Goal: Task Accomplishment & Management: Manage account settings

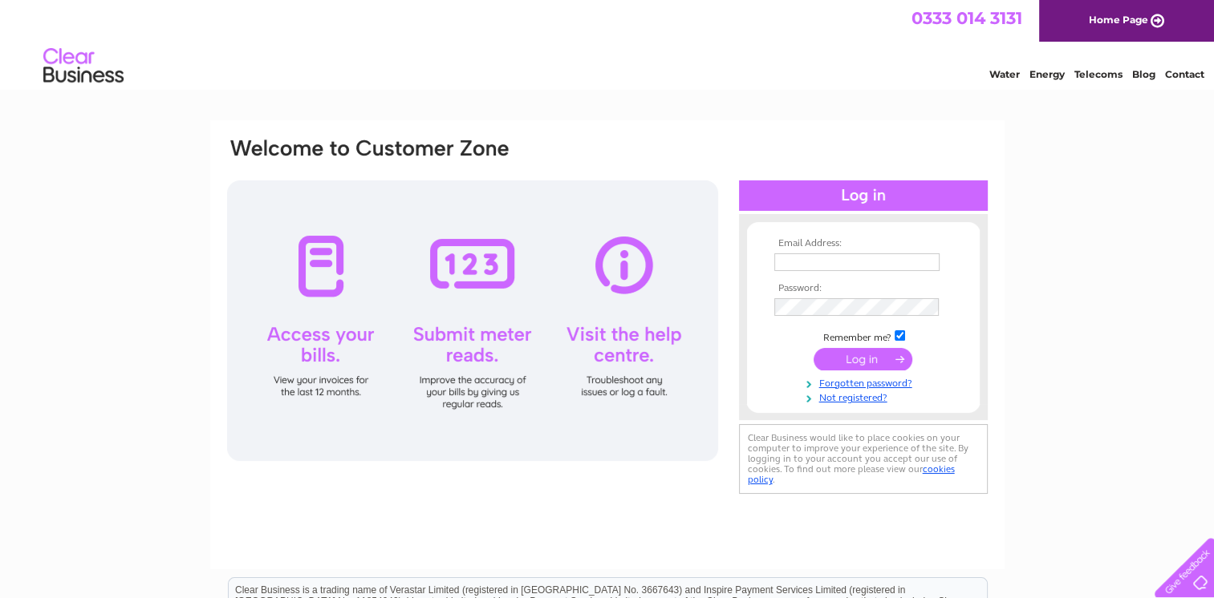
type input "[EMAIL_ADDRESS][DOMAIN_NAME]"
click at [846, 357] on input "submit" at bounding box center [862, 359] width 99 height 22
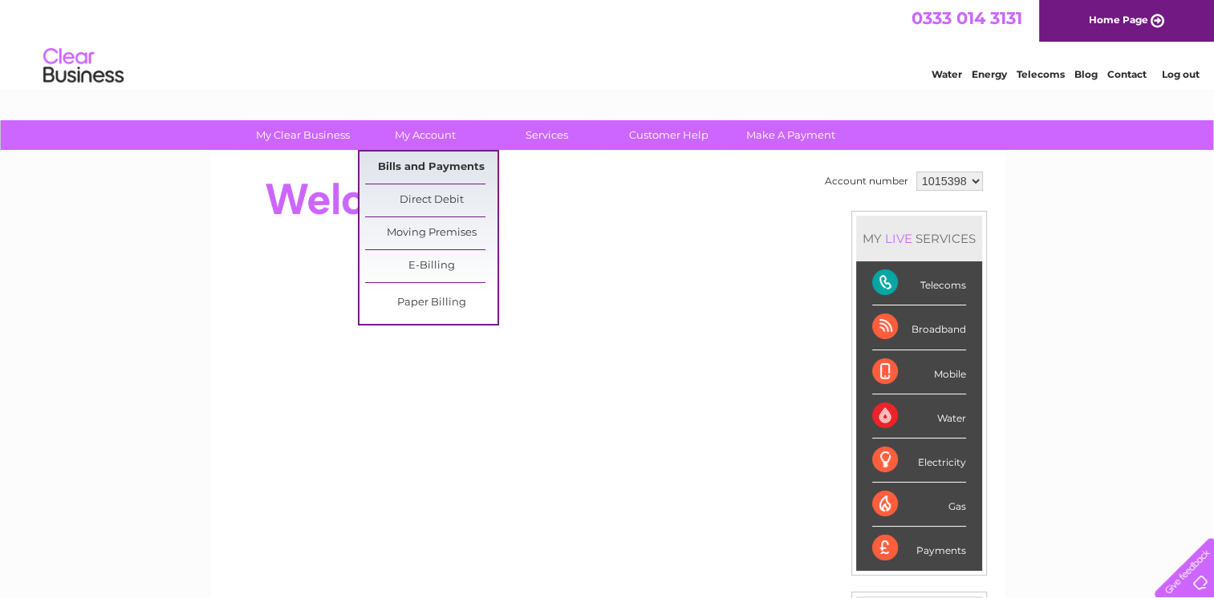
click at [415, 164] on link "Bills and Payments" at bounding box center [431, 168] width 132 height 32
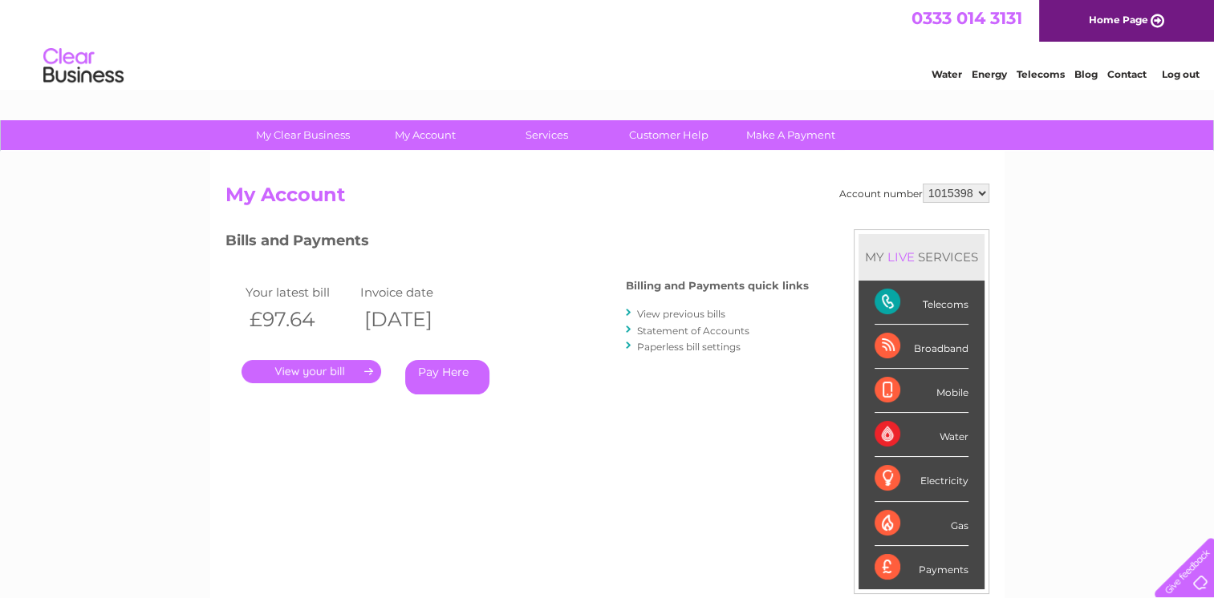
click at [333, 369] on link "." at bounding box center [311, 371] width 140 height 23
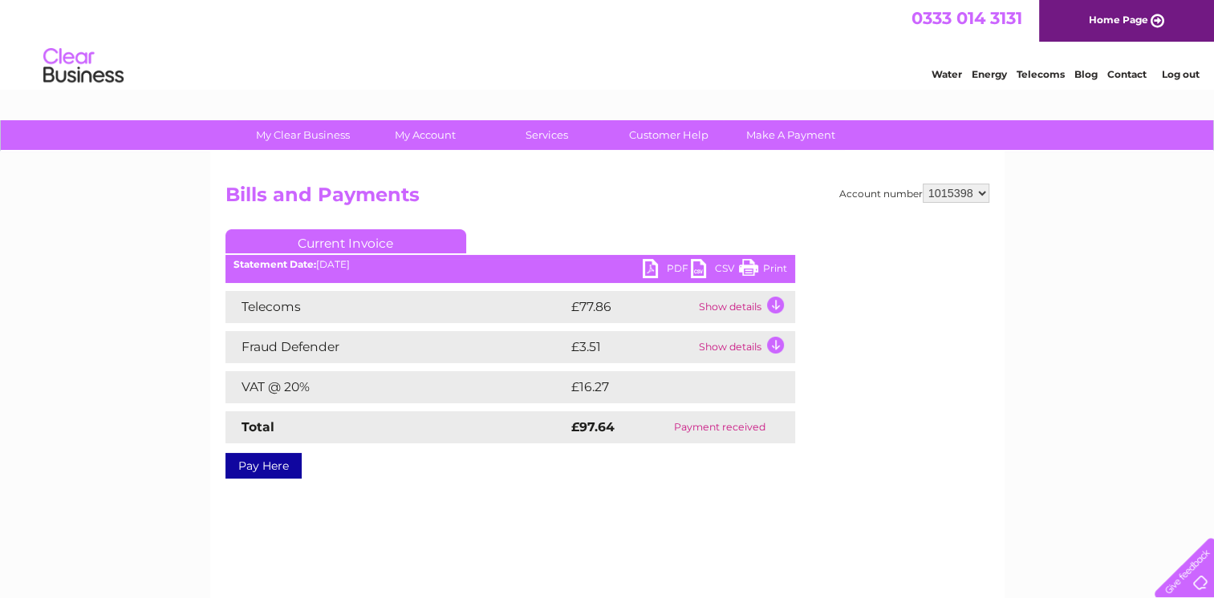
click at [779, 265] on link "Print" at bounding box center [763, 270] width 48 height 23
click at [385, 239] on link "Current Invoice" at bounding box center [345, 241] width 241 height 24
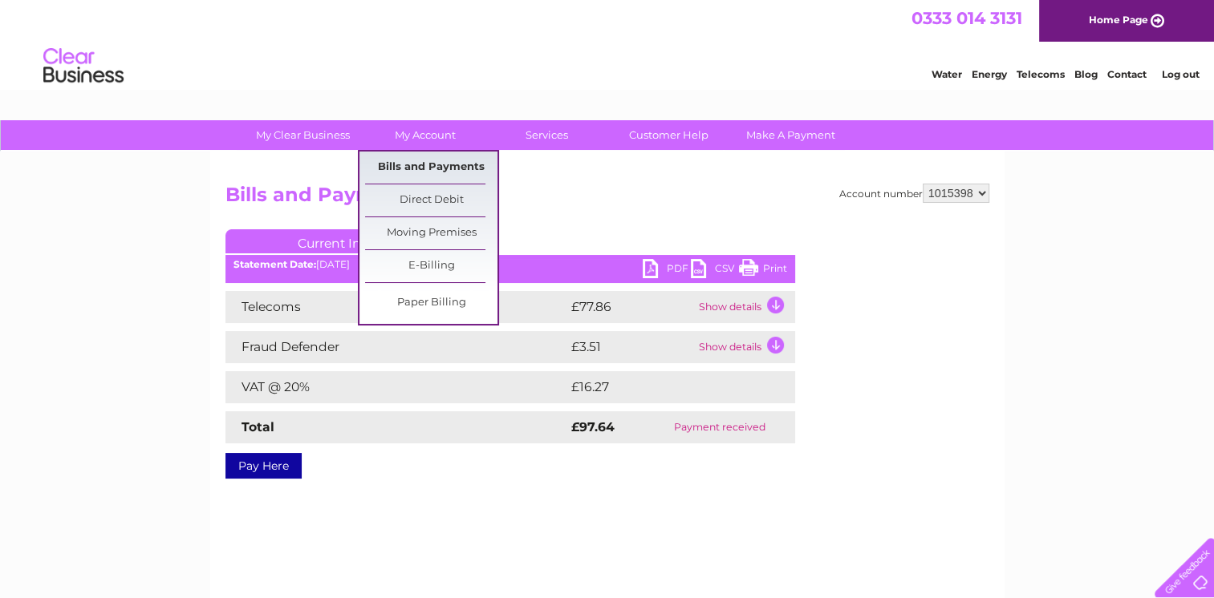
click at [432, 165] on link "Bills and Payments" at bounding box center [431, 168] width 132 height 32
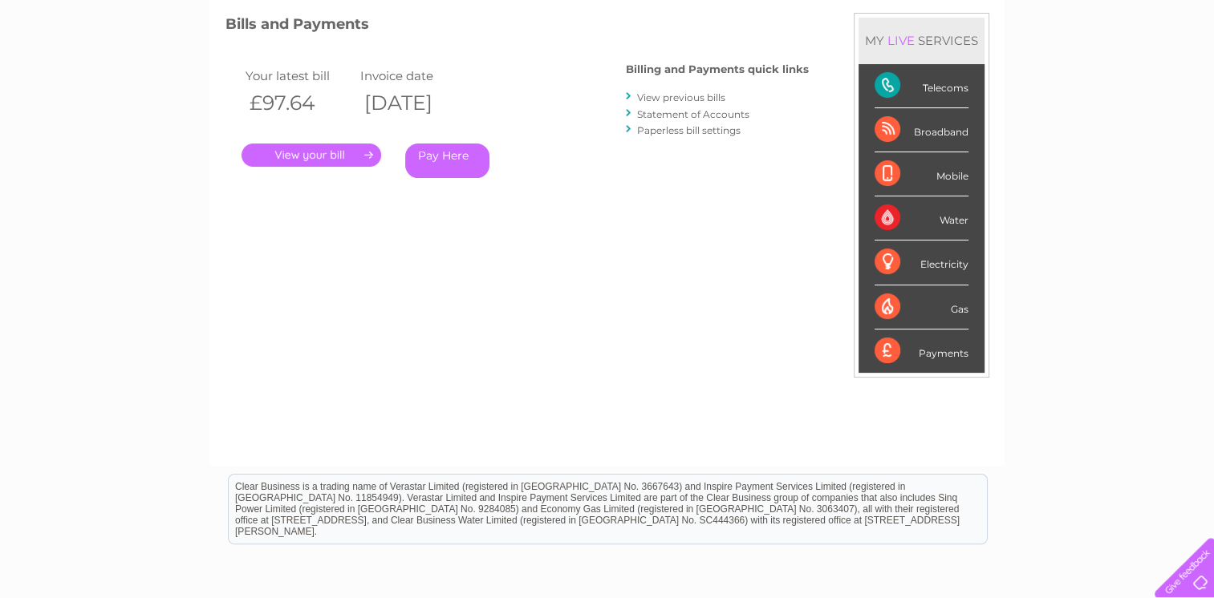
scroll to position [208, 0]
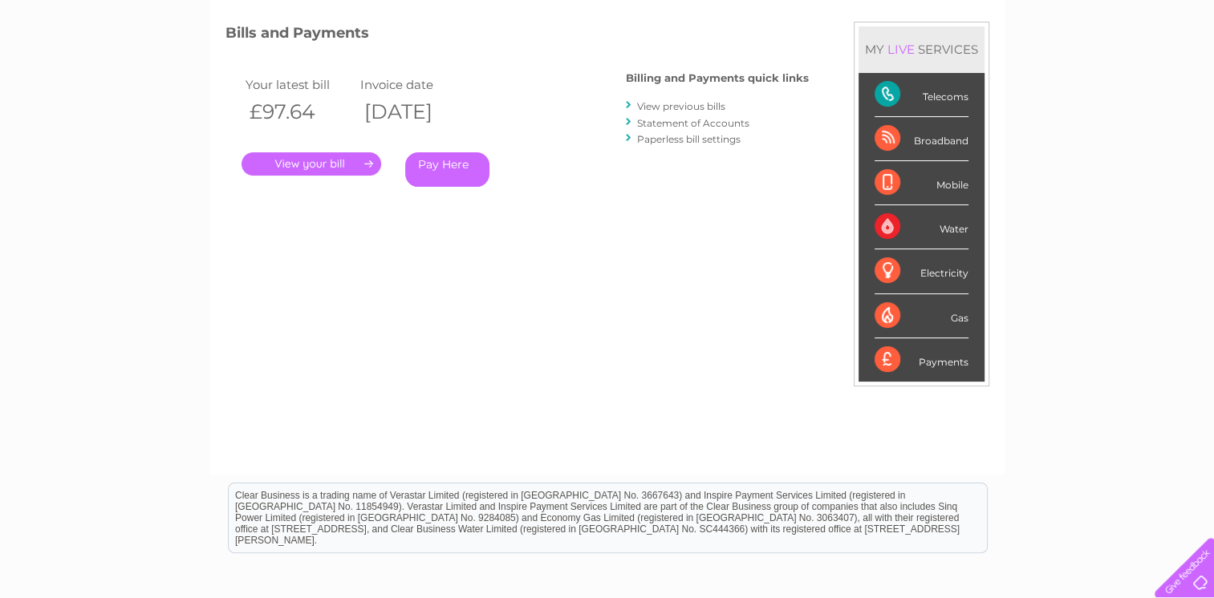
click at [688, 105] on link "View previous bills" at bounding box center [681, 106] width 88 height 12
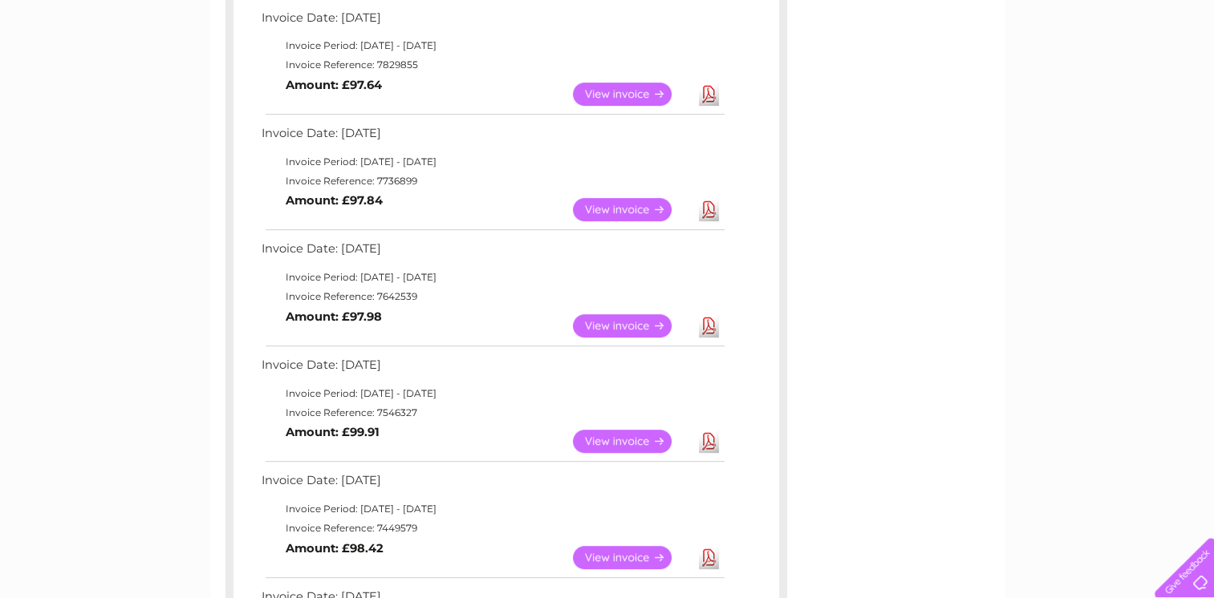
scroll to position [722, 0]
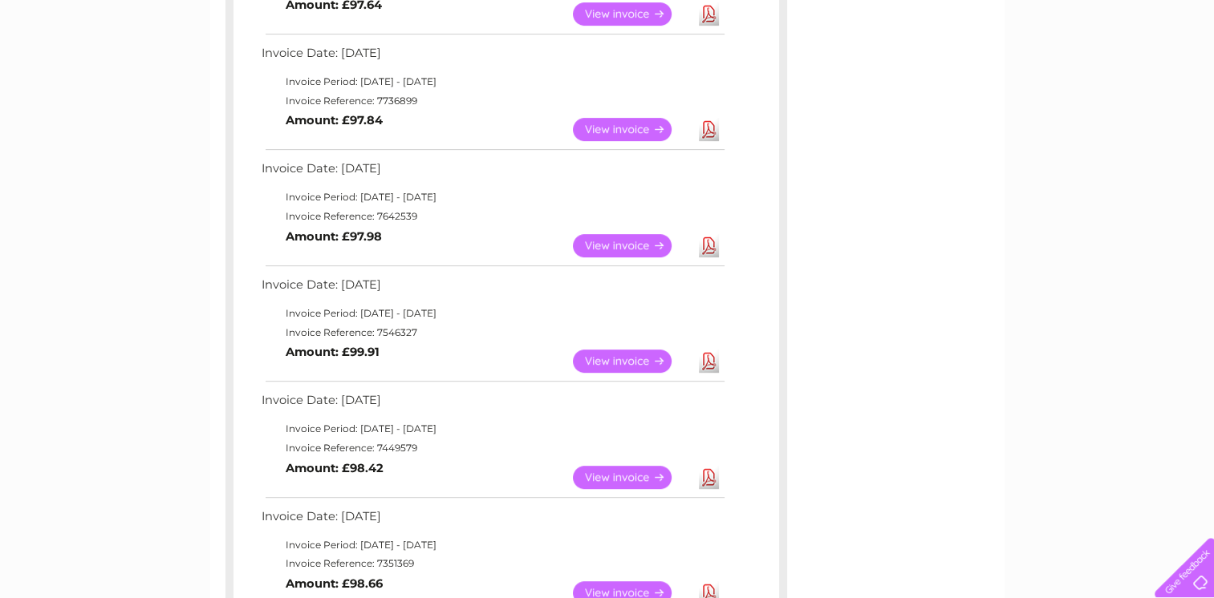
click at [617, 480] on link "View" at bounding box center [632, 477] width 118 height 23
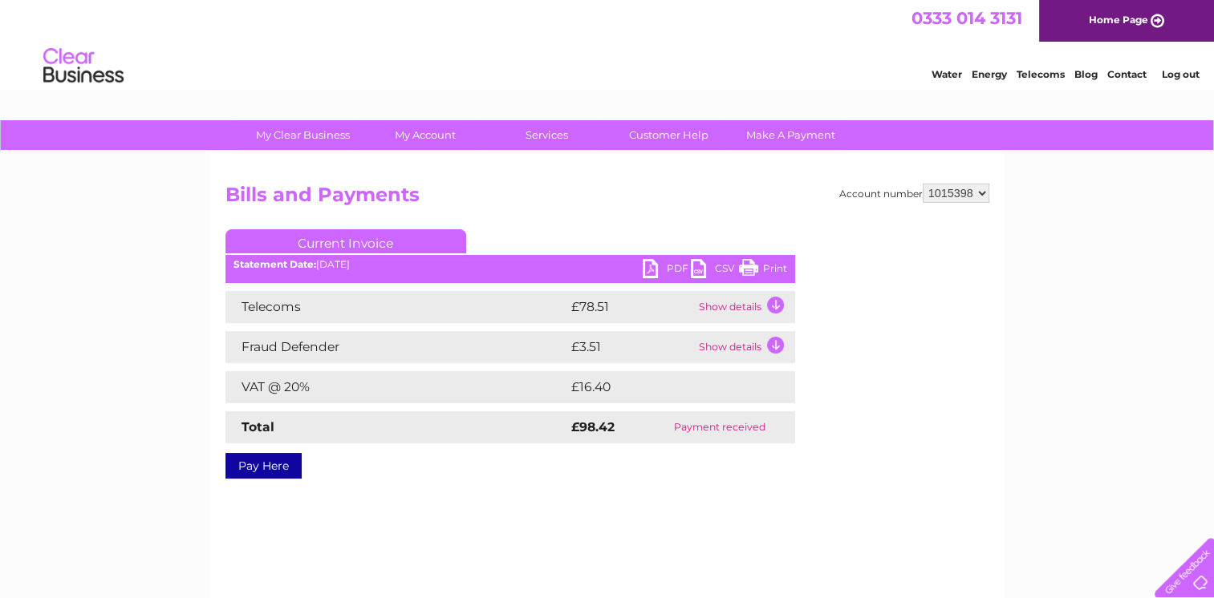
click at [772, 269] on link "Print" at bounding box center [763, 270] width 48 height 23
drag, startPoint x: 109, startPoint y: 505, endPoint x: 1033, endPoint y: 502, distance: 924.1
click at [1033, 502] on div "My Clear Business Login Details My Details My Preferences Link Account My Accou…" at bounding box center [607, 497] width 1214 height 755
drag, startPoint x: 776, startPoint y: 266, endPoint x: 106, endPoint y: 499, distance: 709.8
click at [776, 266] on link "Print" at bounding box center [763, 270] width 48 height 23
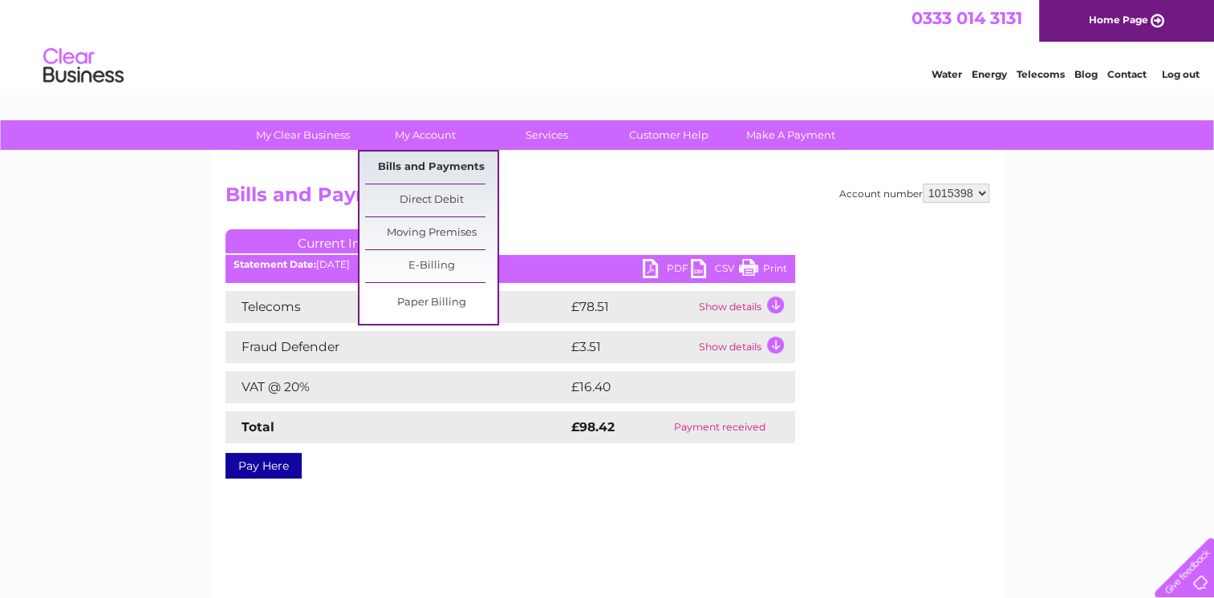
click at [397, 171] on link "Bills and Payments" at bounding box center [431, 168] width 132 height 32
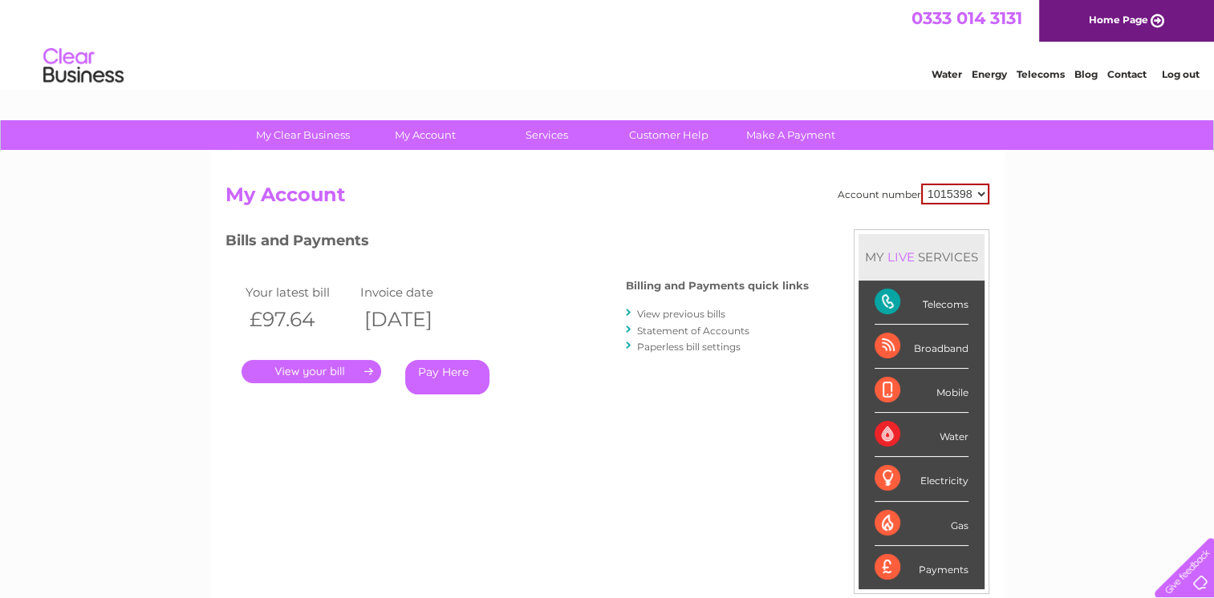
click at [667, 316] on link "View previous bills" at bounding box center [681, 314] width 88 height 12
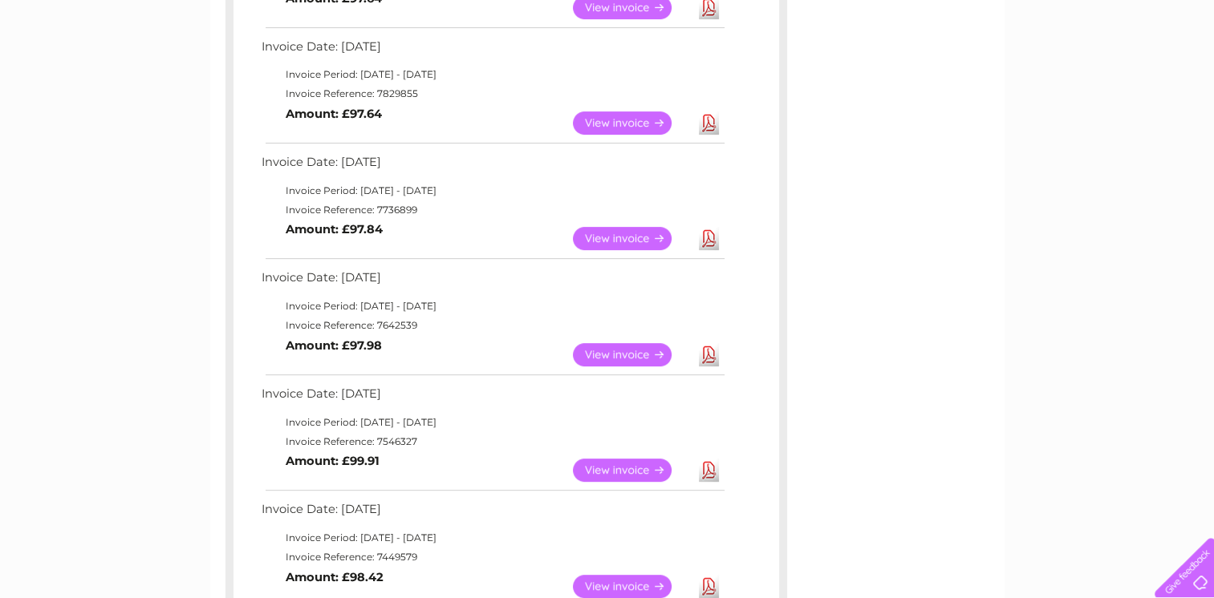
scroll to position [642, 0]
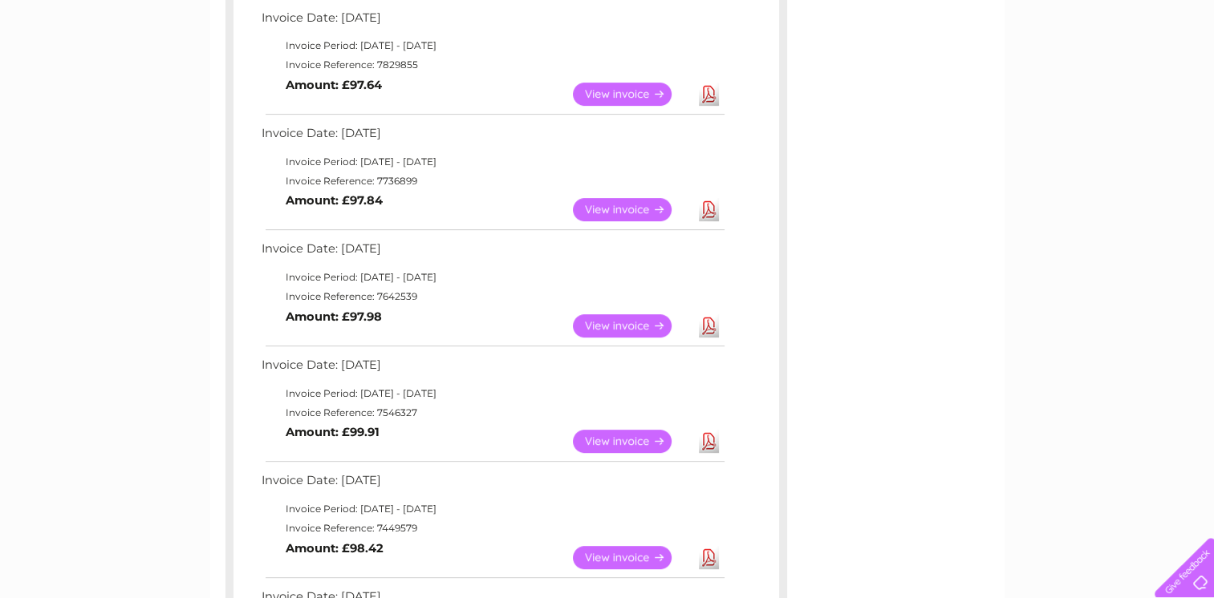
click at [635, 440] on link "View" at bounding box center [632, 441] width 118 height 23
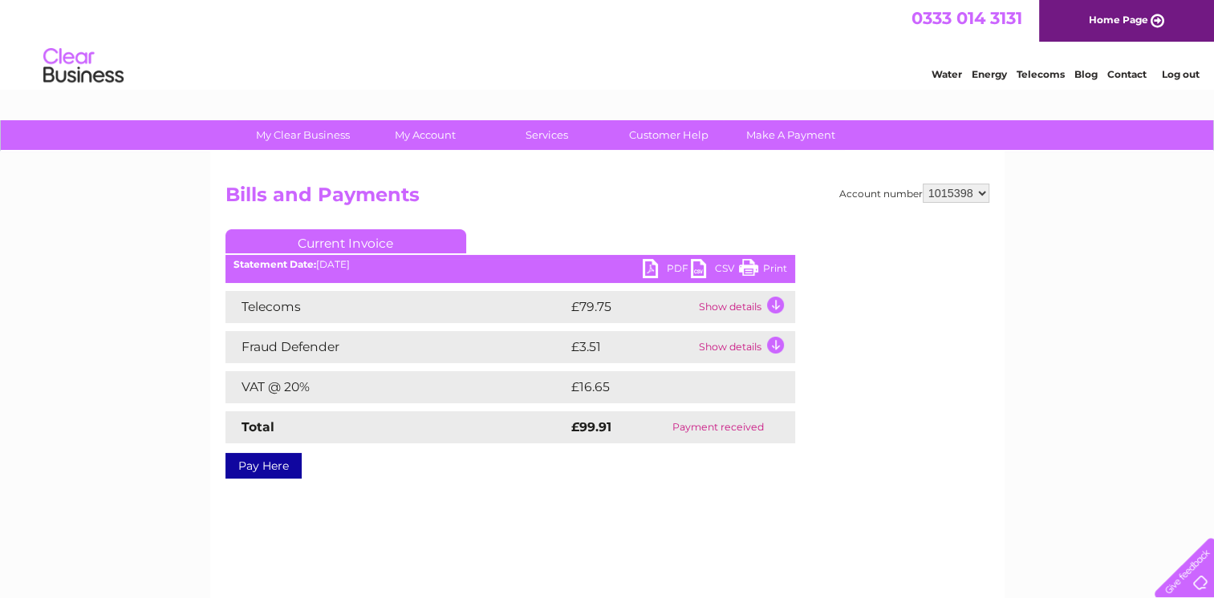
click at [764, 272] on link "Print" at bounding box center [763, 270] width 48 height 23
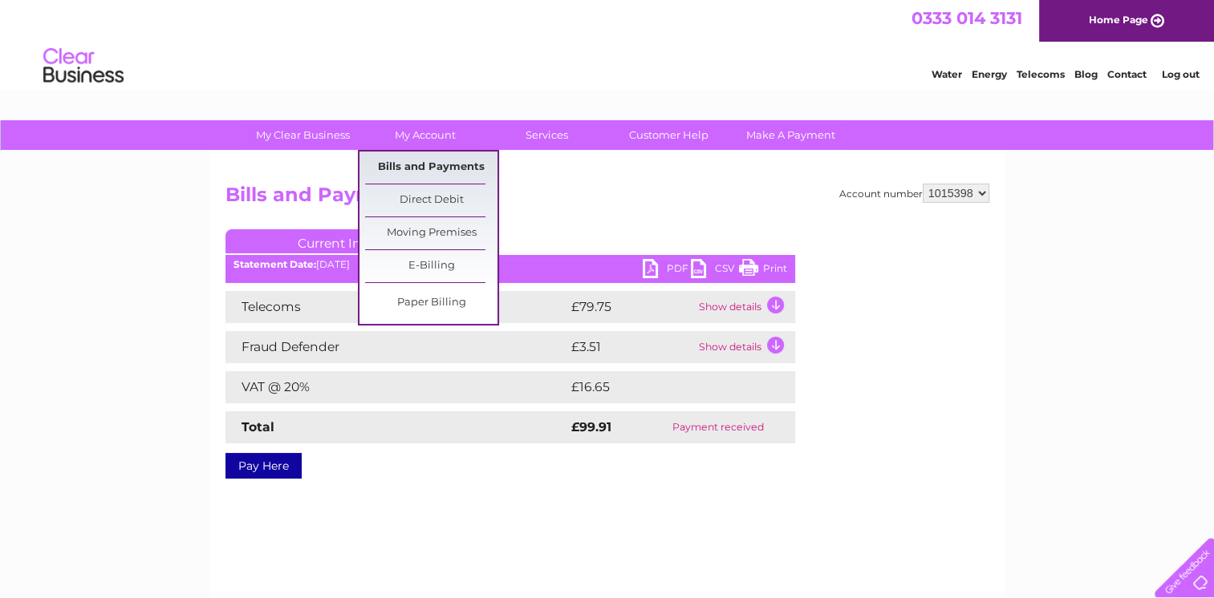
click at [418, 165] on link "Bills and Payments" at bounding box center [431, 168] width 132 height 32
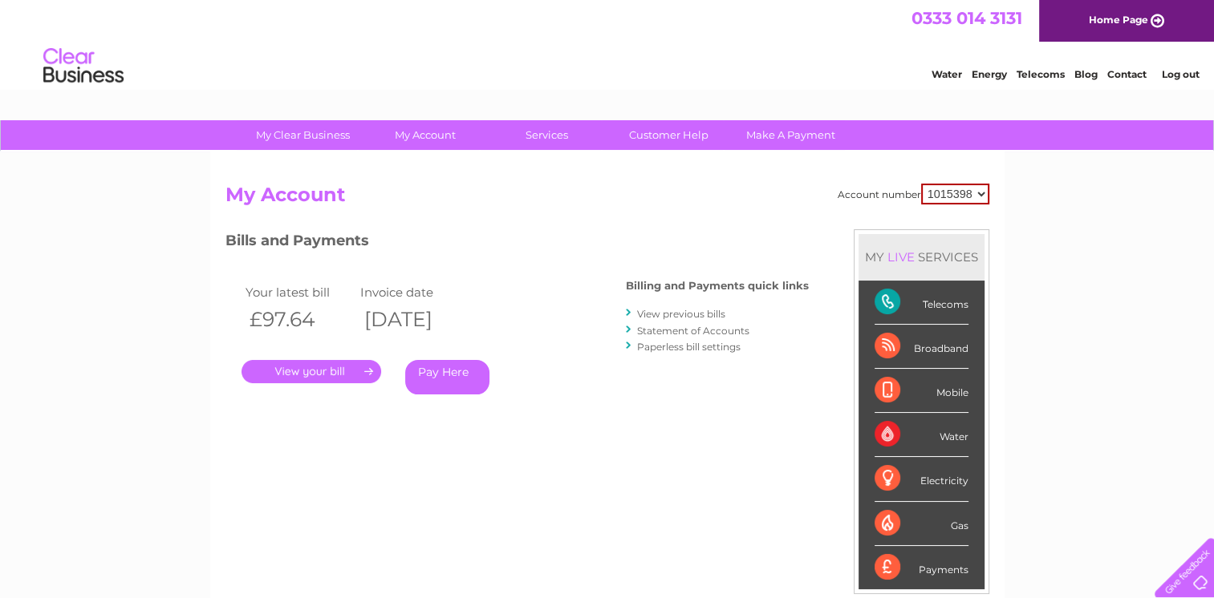
click at [691, 315] on link "View previous bills" at bounding box center [681, 314] width 88 height 12
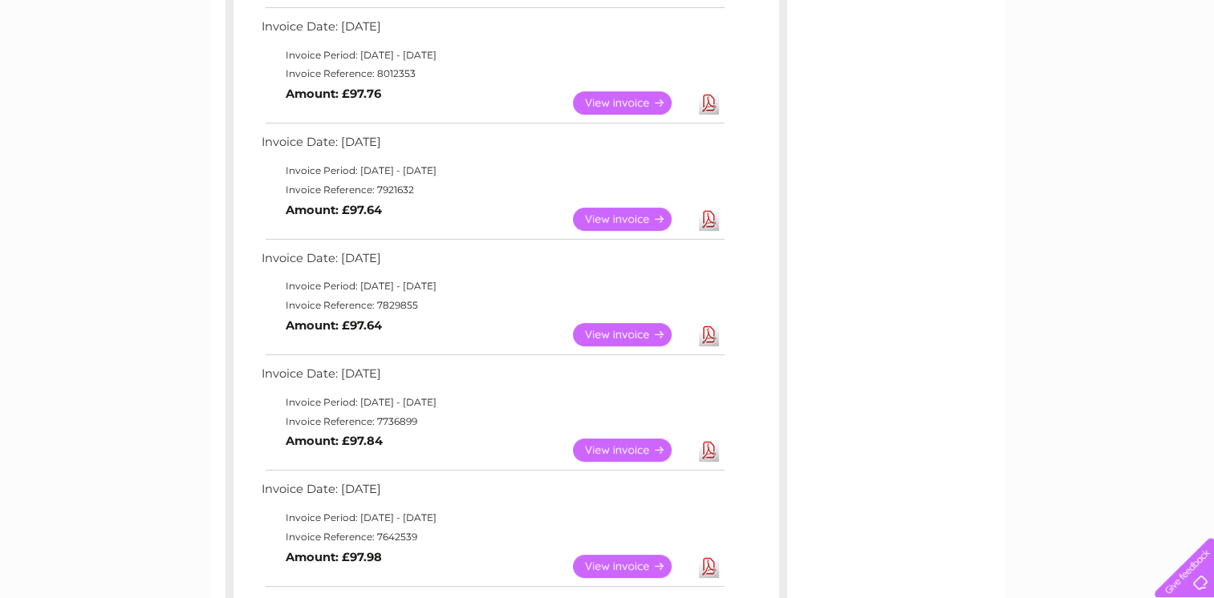
scroll to position [481, 0]
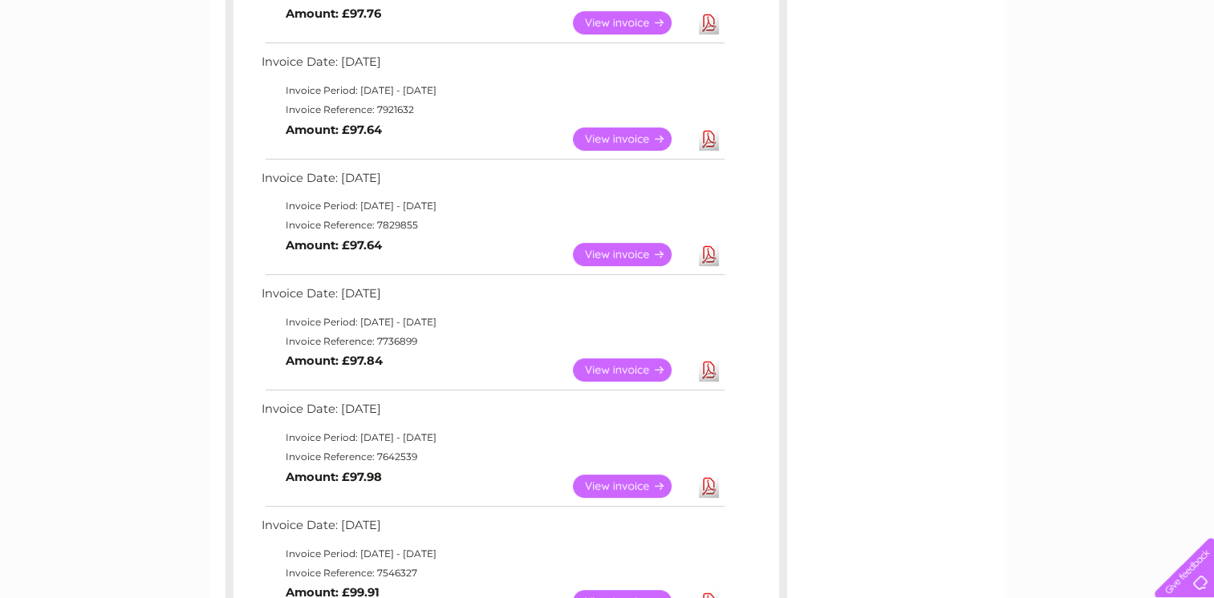
click at [614, 484] on link "View" at bounding box center [632, 486] width 118 height 23
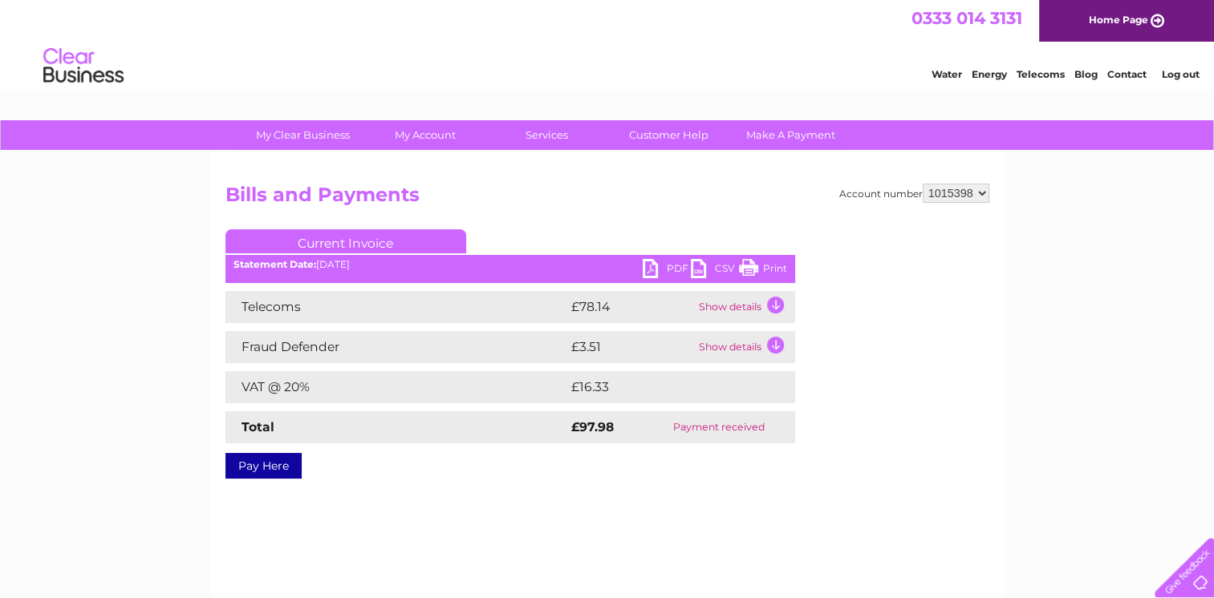
click at [764, 271] on link "Print" at bounding box center [763, 270] width 48 height 23
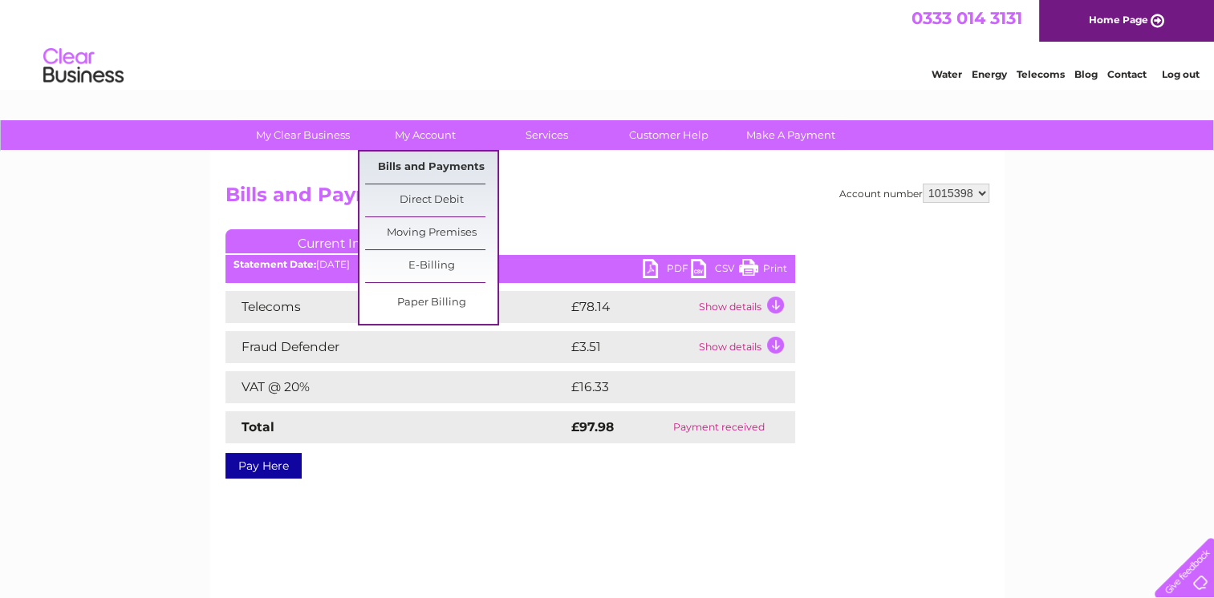
click at [417, 168] on link "Bills and Payments" at bounding box center [431, 168] width 132 height 32
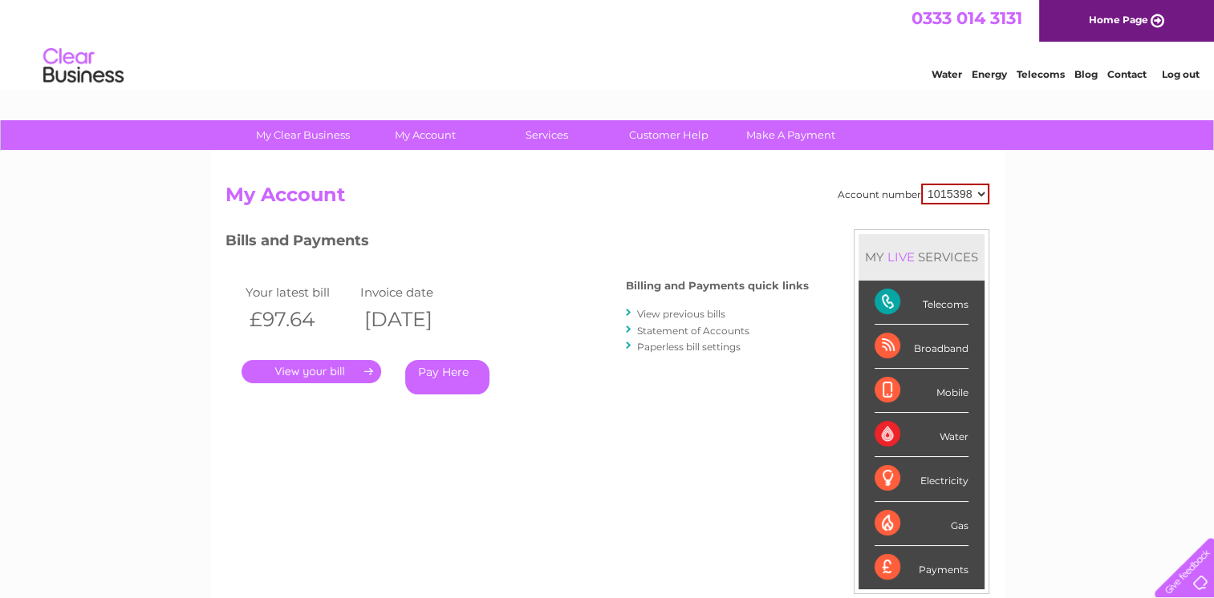
click at [660, 315] on link "View previous bills" at bounding box center [681, 314] width 88 height 12
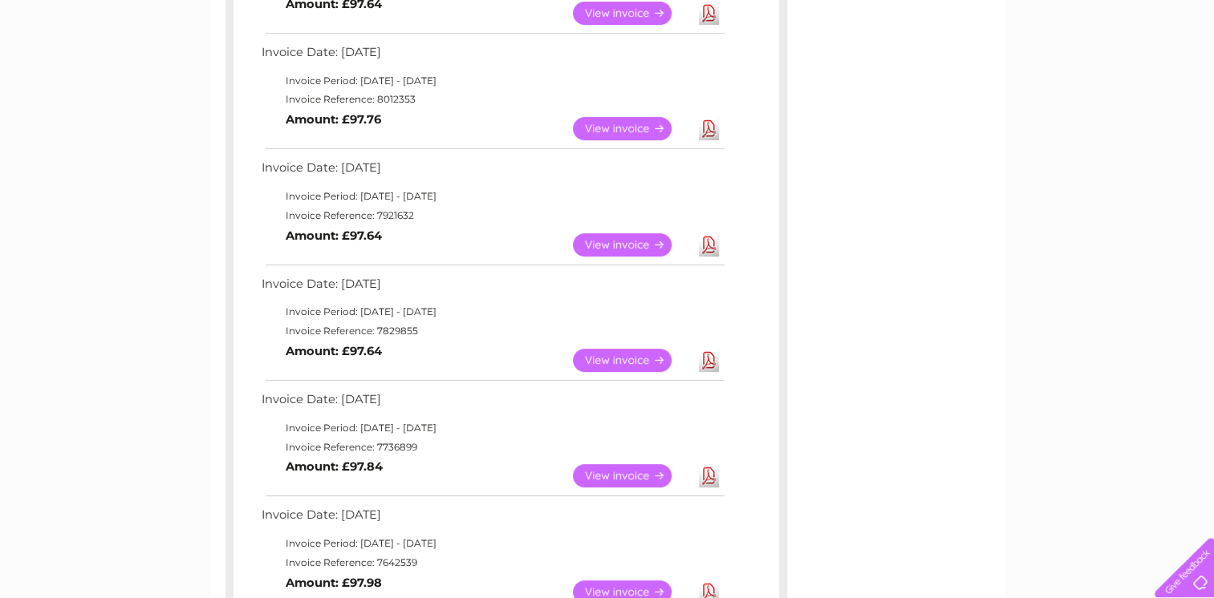
scroll to position [401, 0]
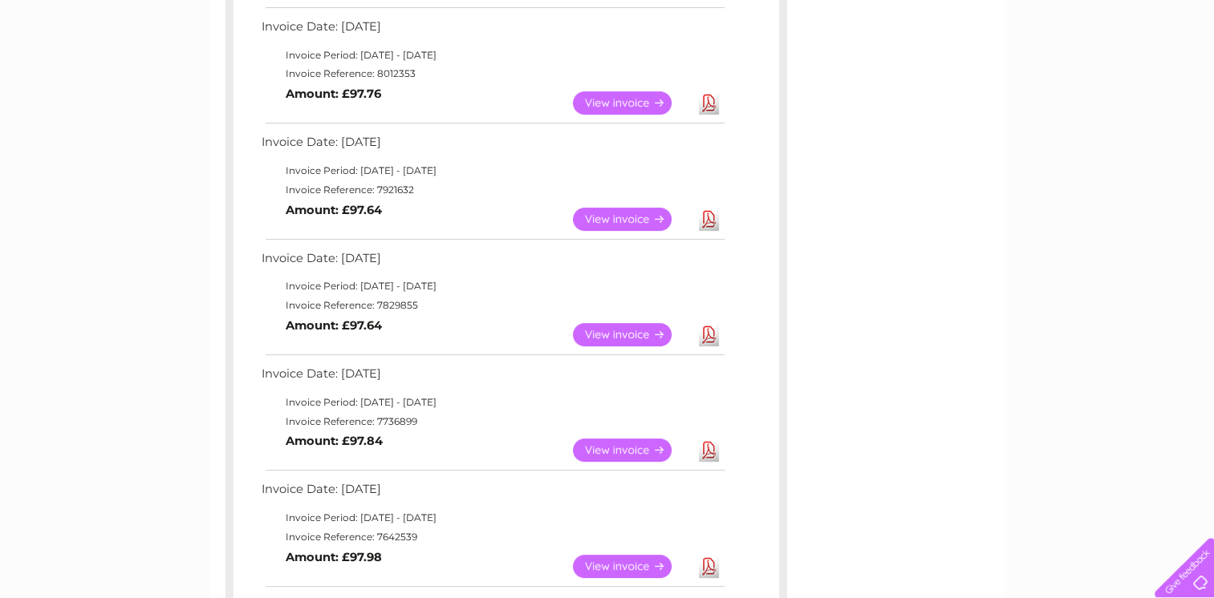
click at [617, 444] on link "View" at bounding box center [632, 450] width 118 height 23
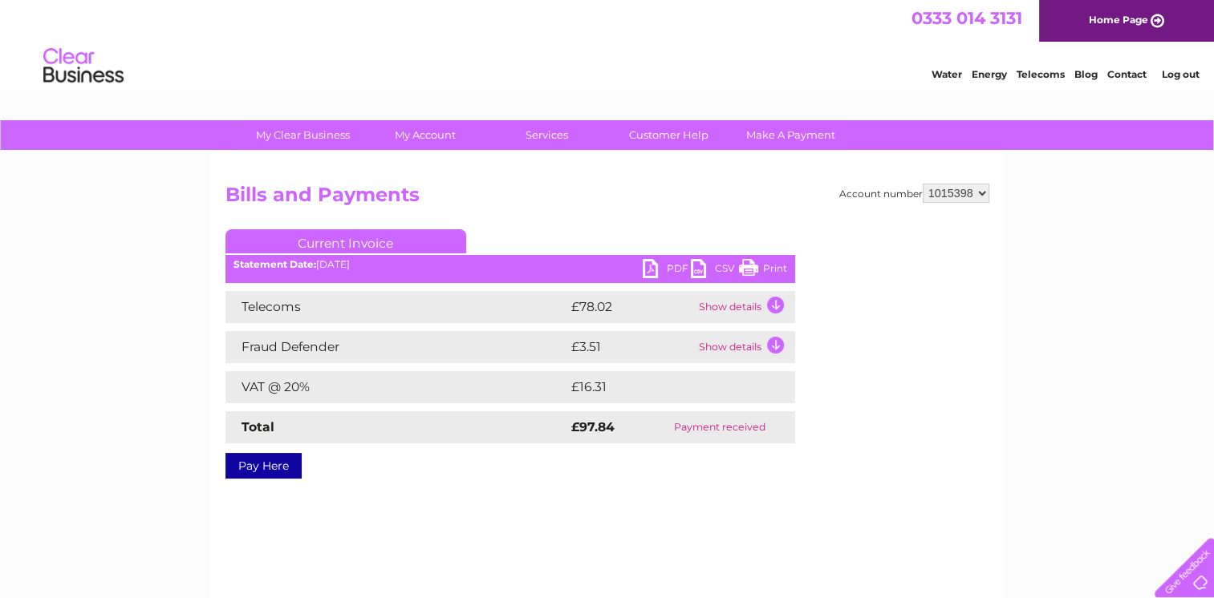
click at [771, 264] on link "Print" at bounding box center [763, 270] width 48 height 23
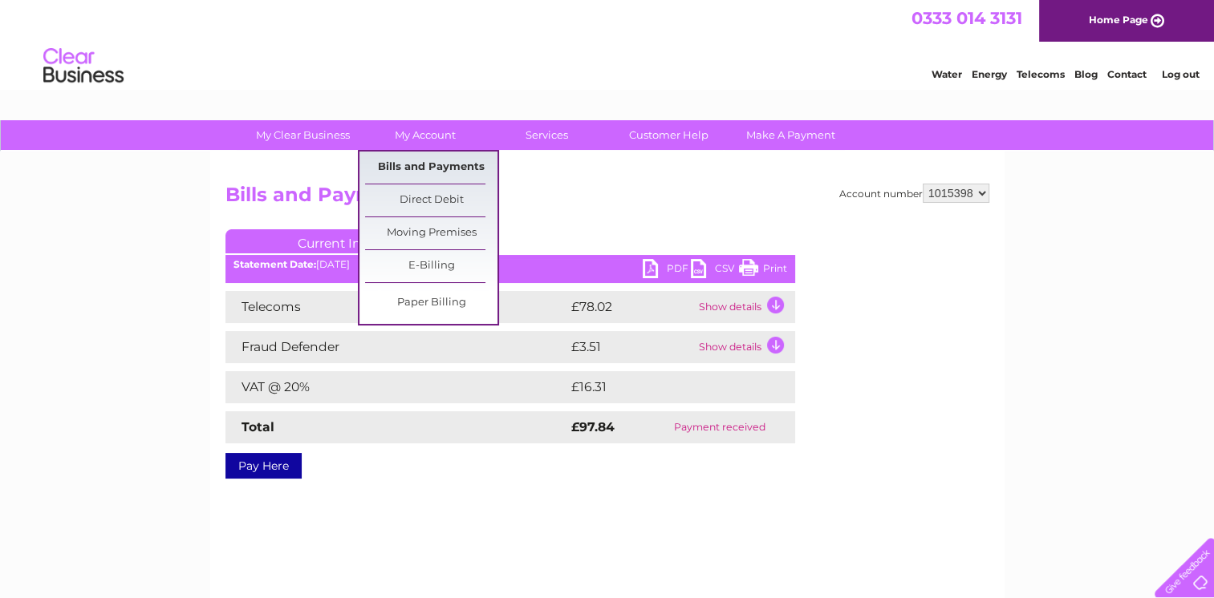
click at [424, 169] on link "Bills and Payments" at bounding box center [431, 168] width 132 height 32
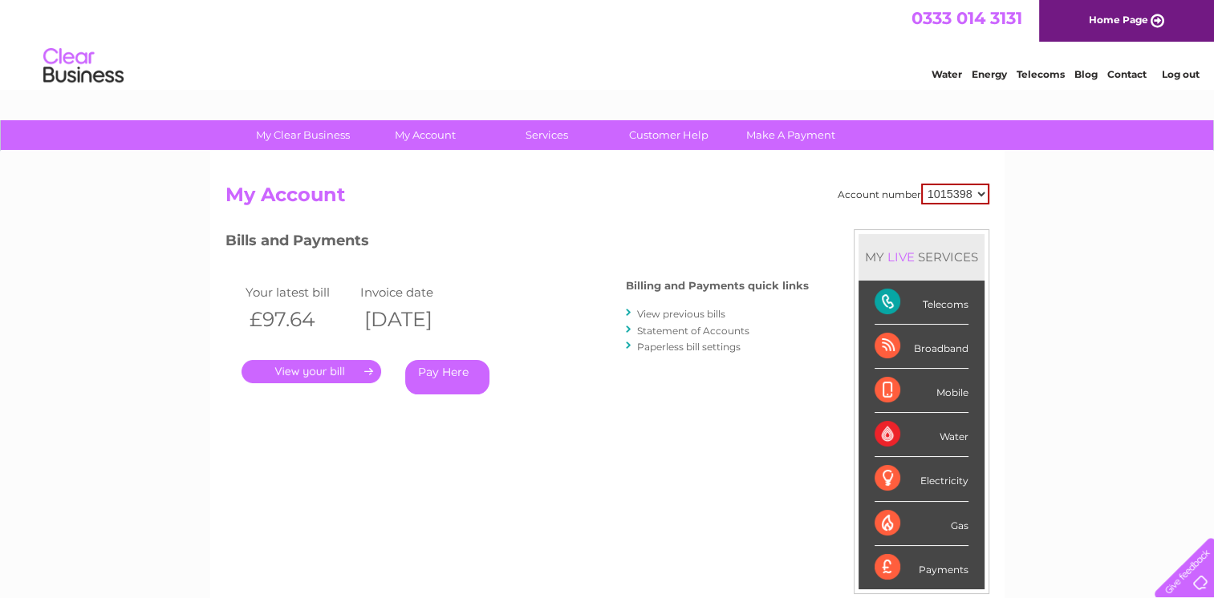
click at [659, 310] on link "View previous bills" at bounding box center [681, 314] width 88 height 12
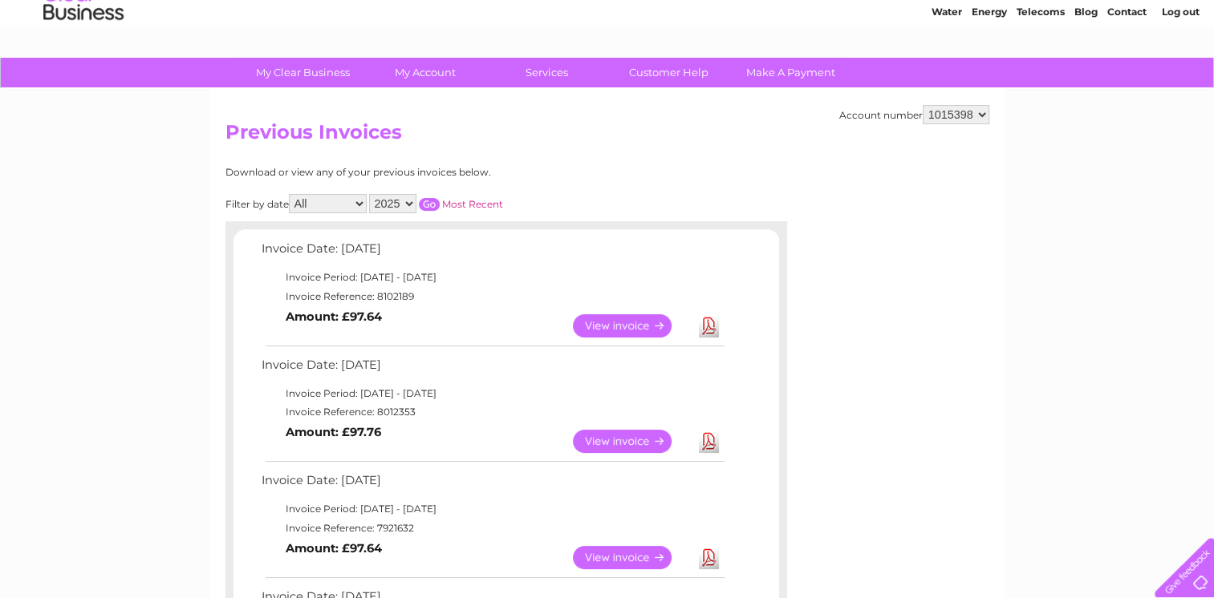
scroll to position [160, 0]
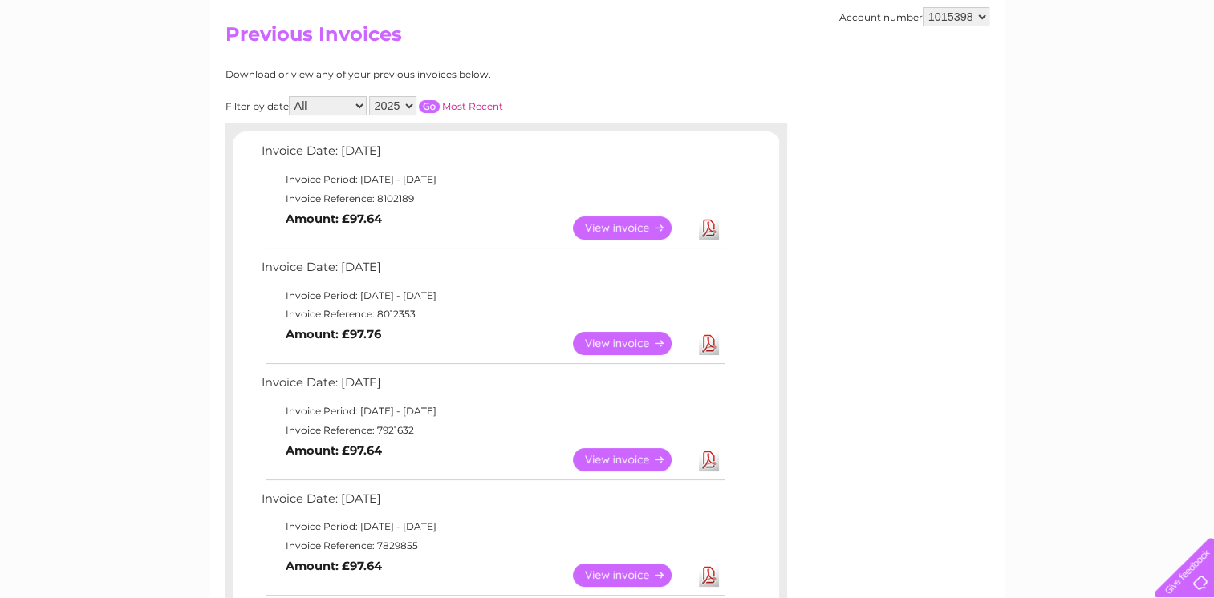
click at [636, 571] on link "View" at bounding box center [632, 575] width 118 height 23
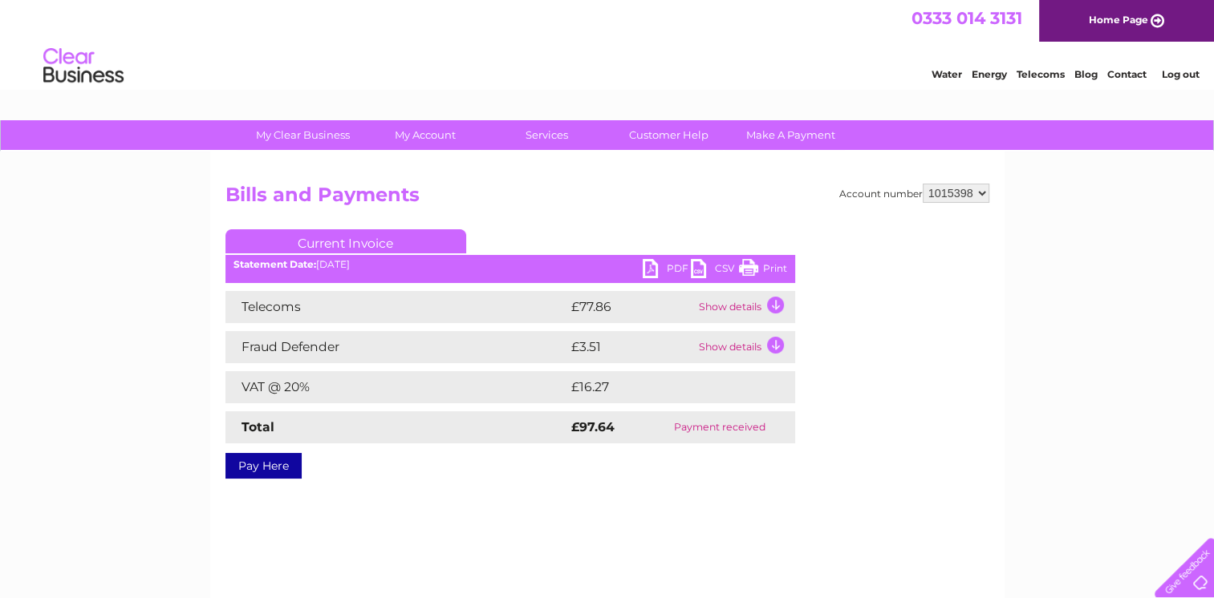
click at [770, 269] on link "Print" at bounding box center [763, 270] width 48 height 23
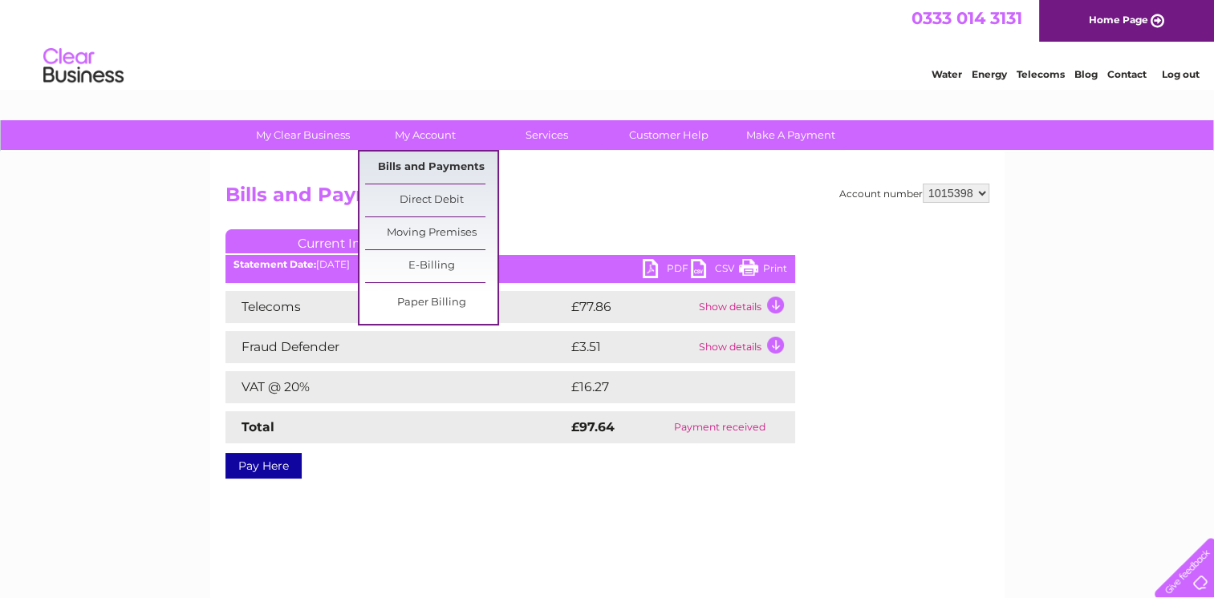
click at [417, 166] on link "Bills and Payments" at bounding box center [431, 168] width 132 height 32
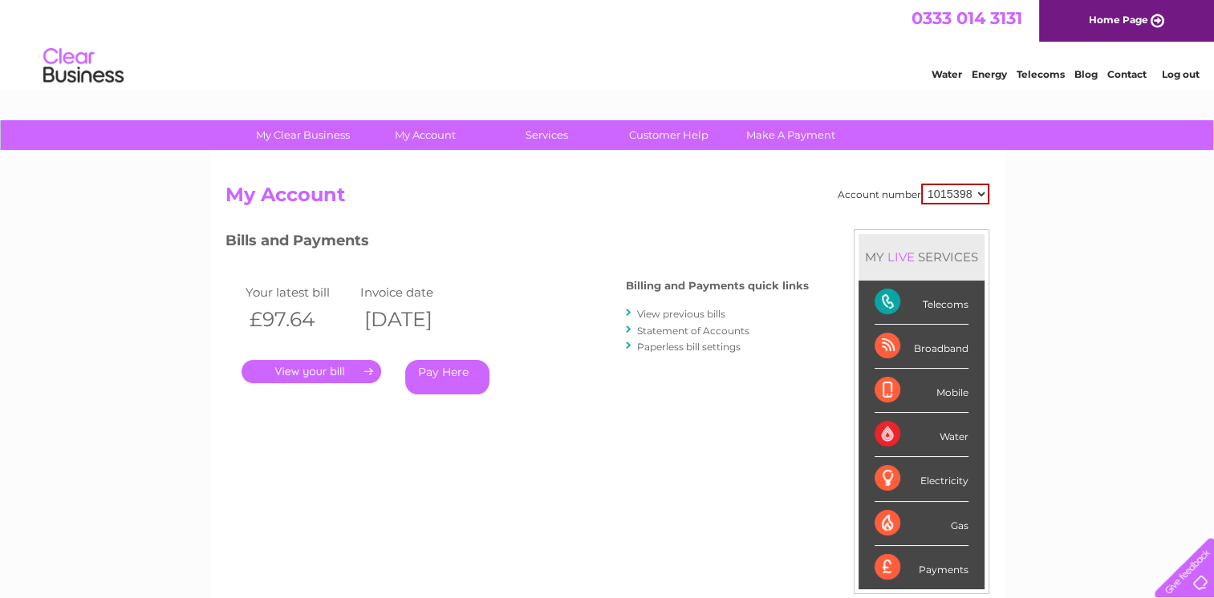
click at [683, 314] on link "View previous bills" at bounding box center [681, 314] width 88 height 12
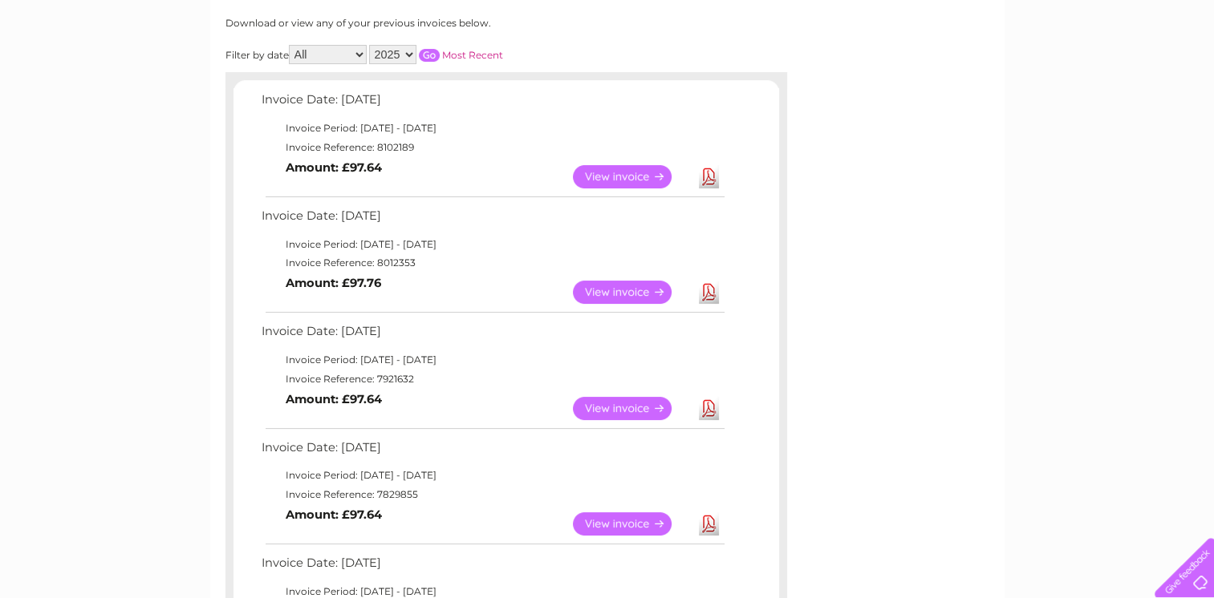
scroll to position [241, 0]
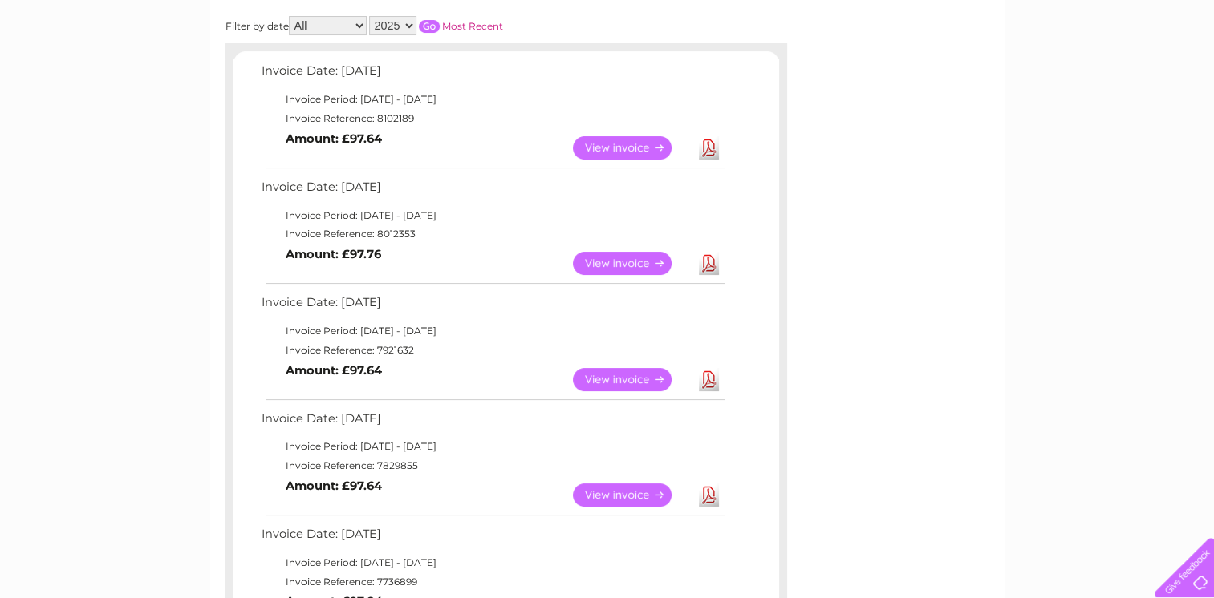
click at [626, 378] on link "View" at bounding box center [632, 379] width 118 height 23
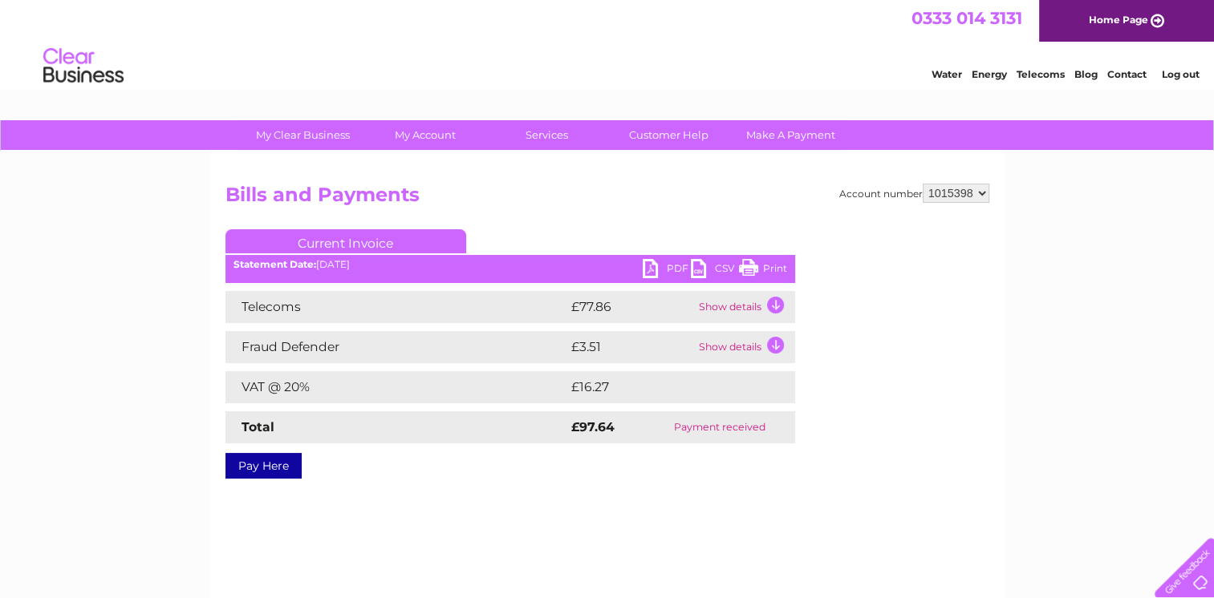
click at [782, 269] on link "Print" at bounding box center [763, 270] width 48 height 23
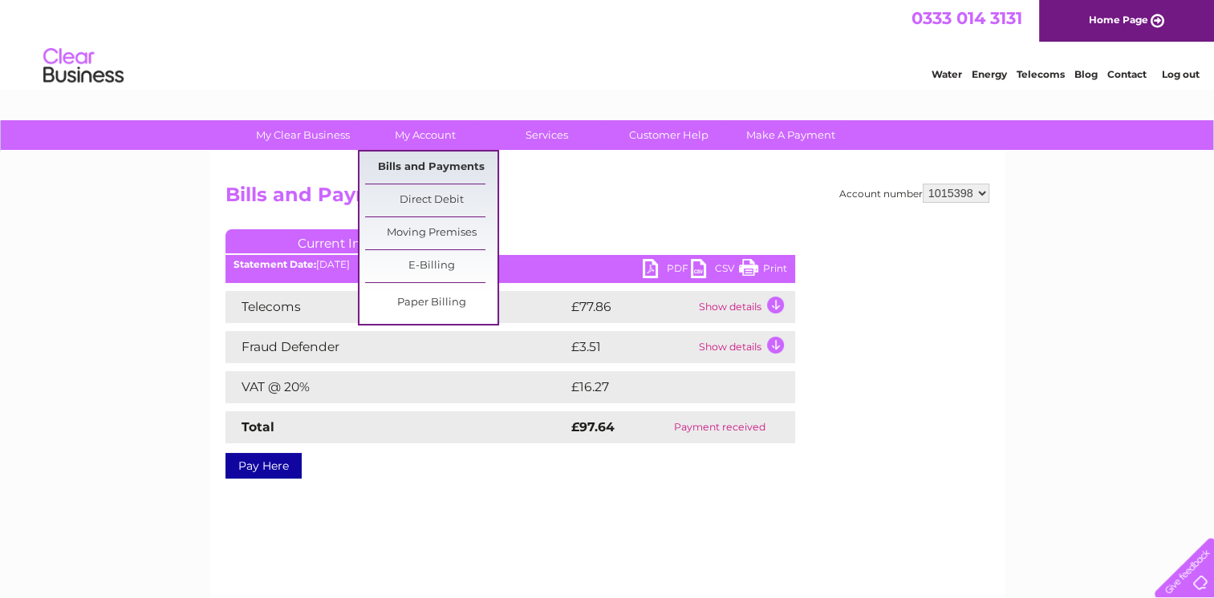
click at [420, 168] on link "Bills and Payments" at bounding box center [431, 168] width 132 height 32
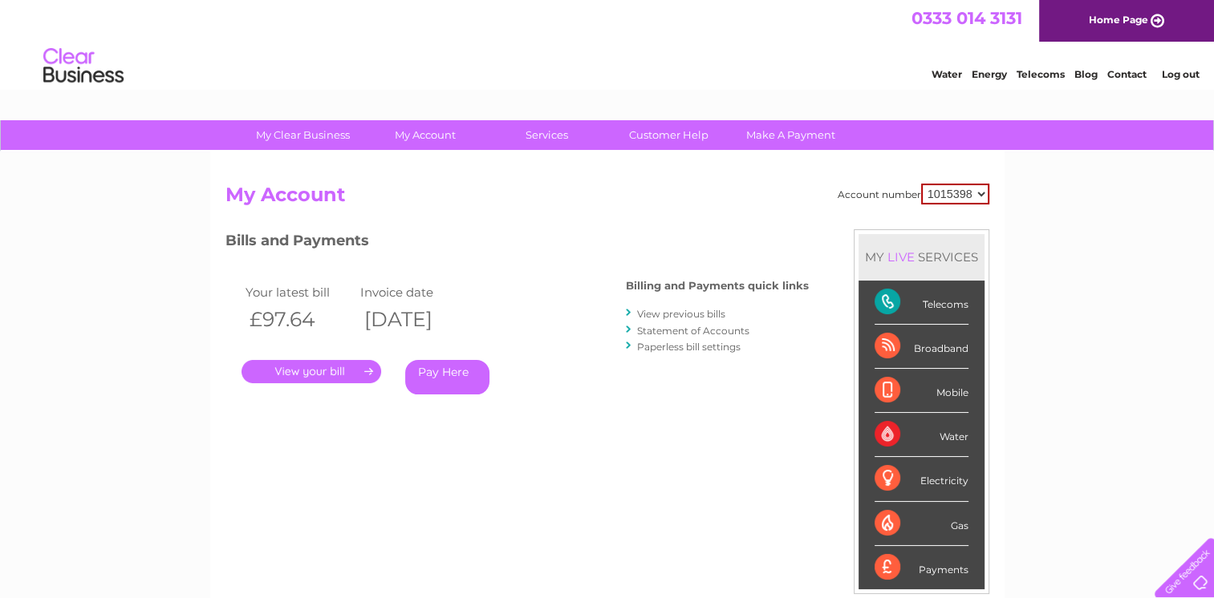
click at [663, 317] on link "View previous bills" at bounding box center [681, 314] width 88 height 12
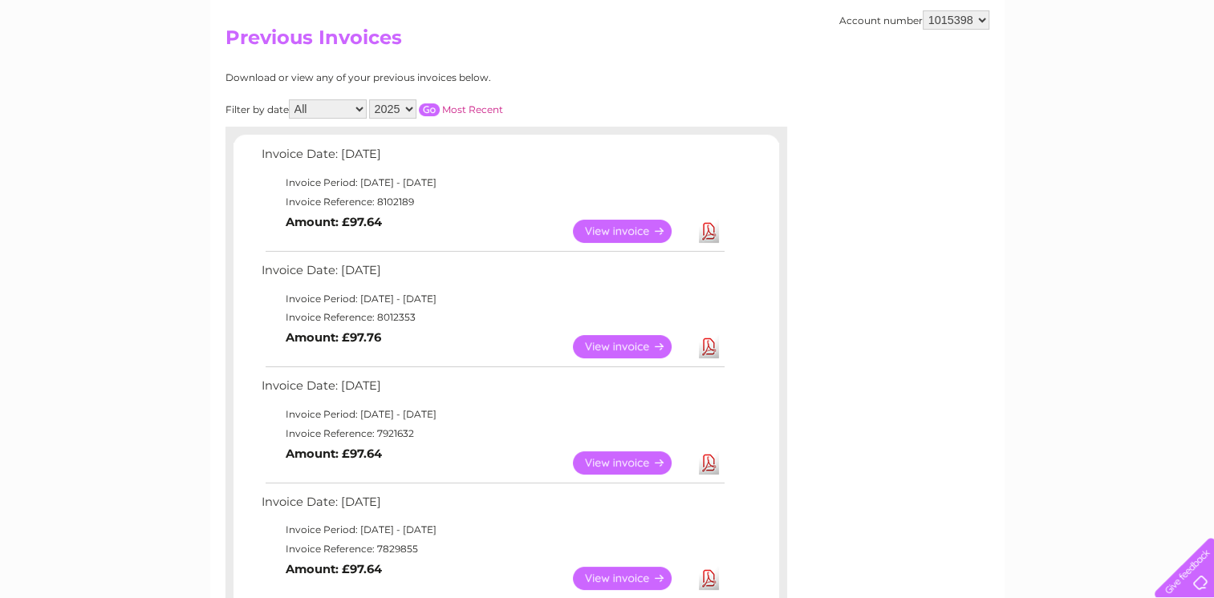
scroll to position [160, 0]
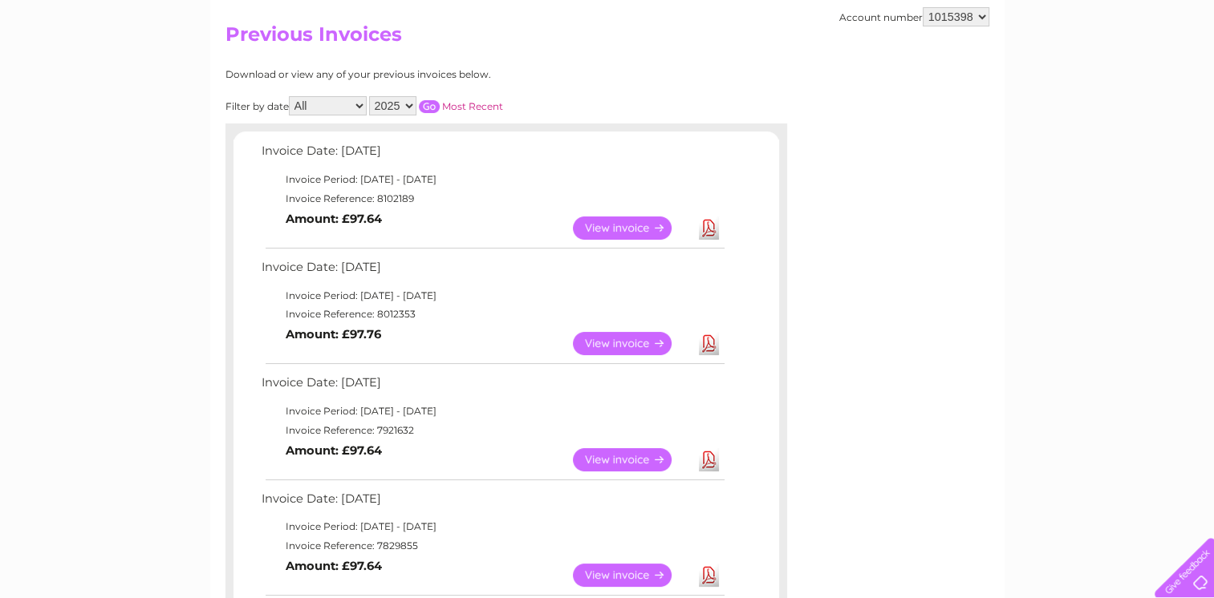
click at [623, 343] on link "View" at bounding box center [632, 343] width 118 height 23
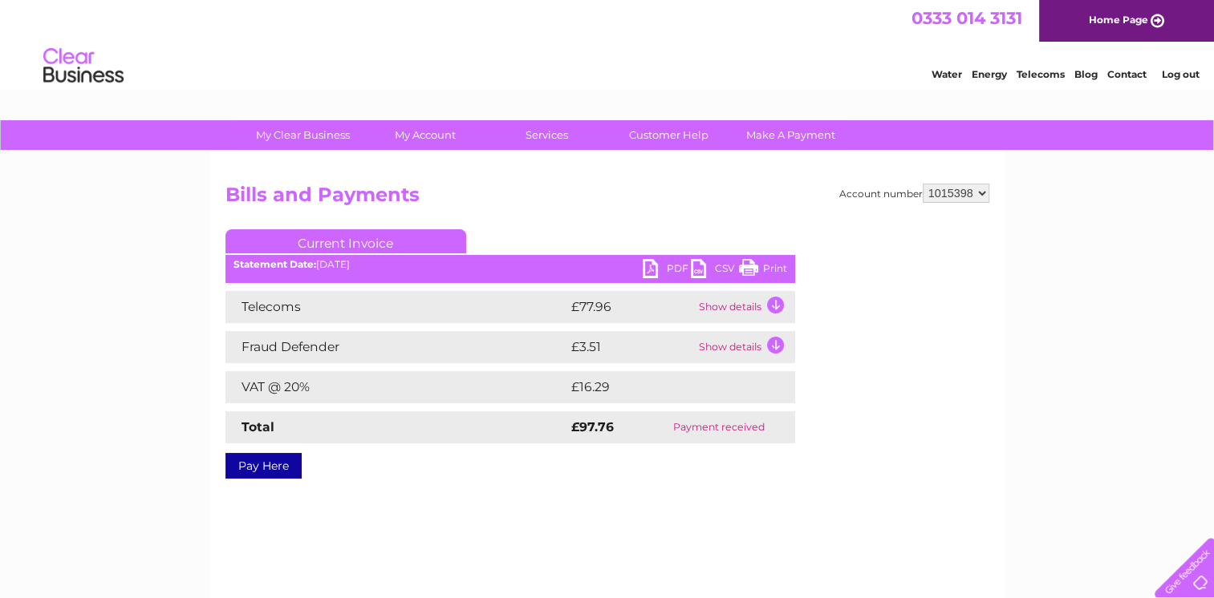
click at [779, 271] on link "Print" at bounding box center [763, 270] width 48 height 23
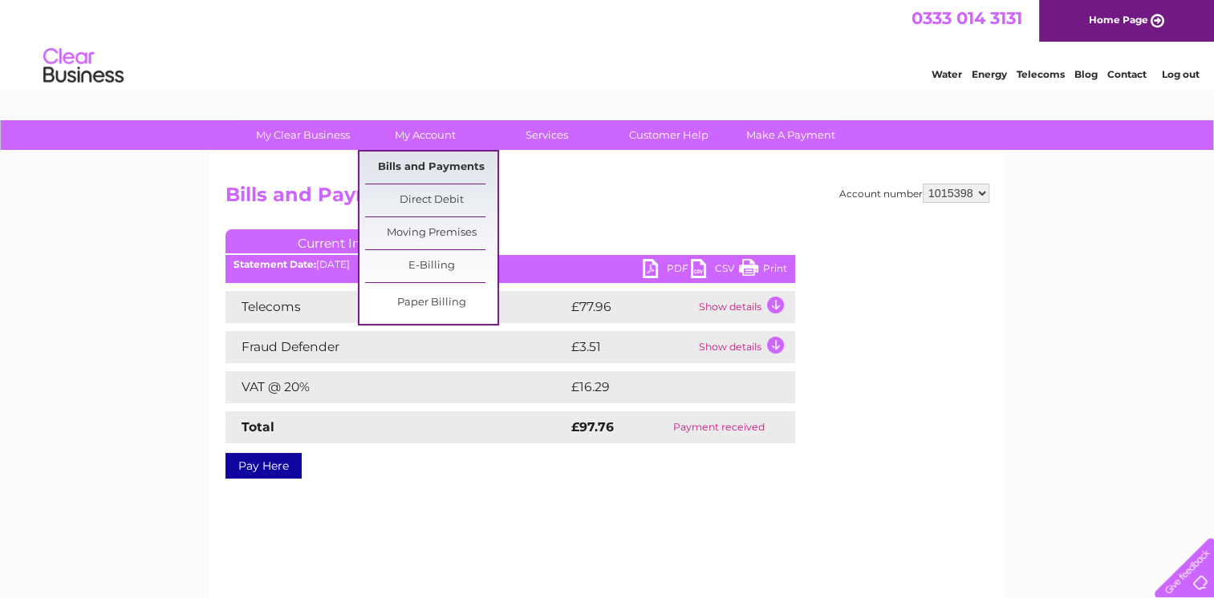
click at [383, 166] on link "Bills and Payments" at bounding box center [431, 168] width 132 height 32
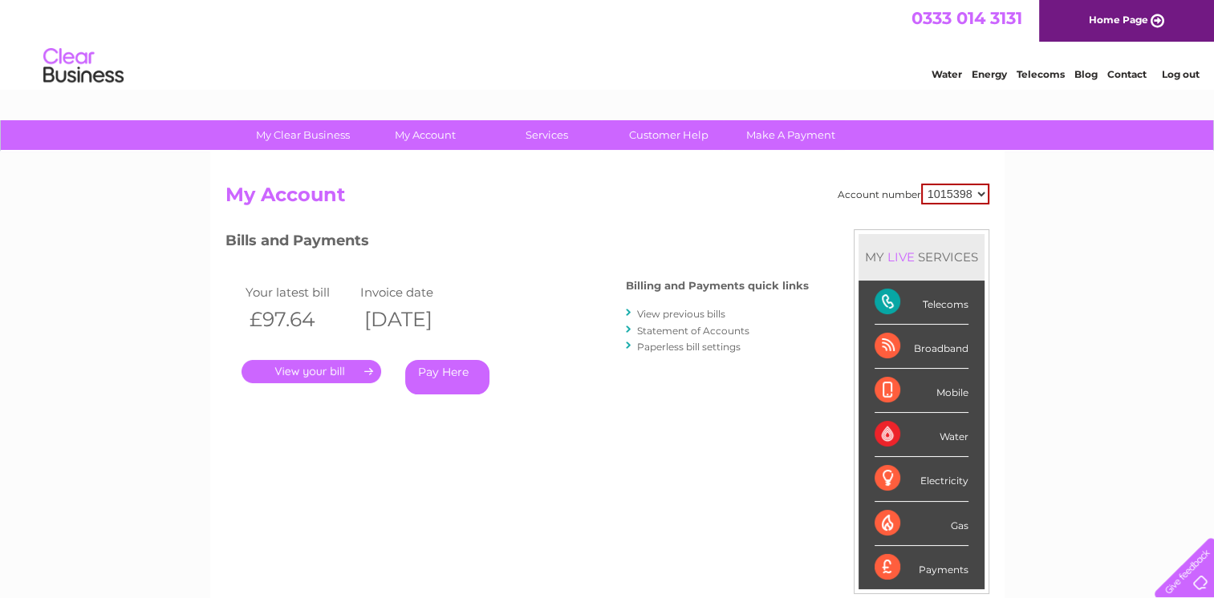
click at [673, 314] on link "View previous bills" at bounding box center [681, 314] width 88 height 12
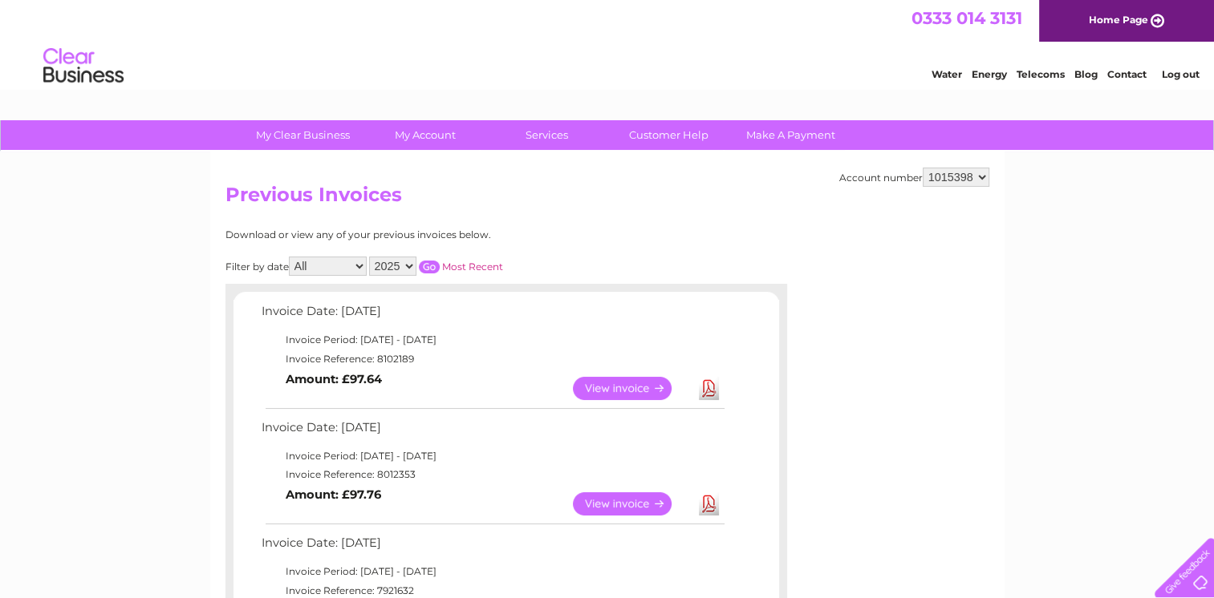
click at [632, 395] on link "View" at bounding box center [632, 388] width 118 height 23
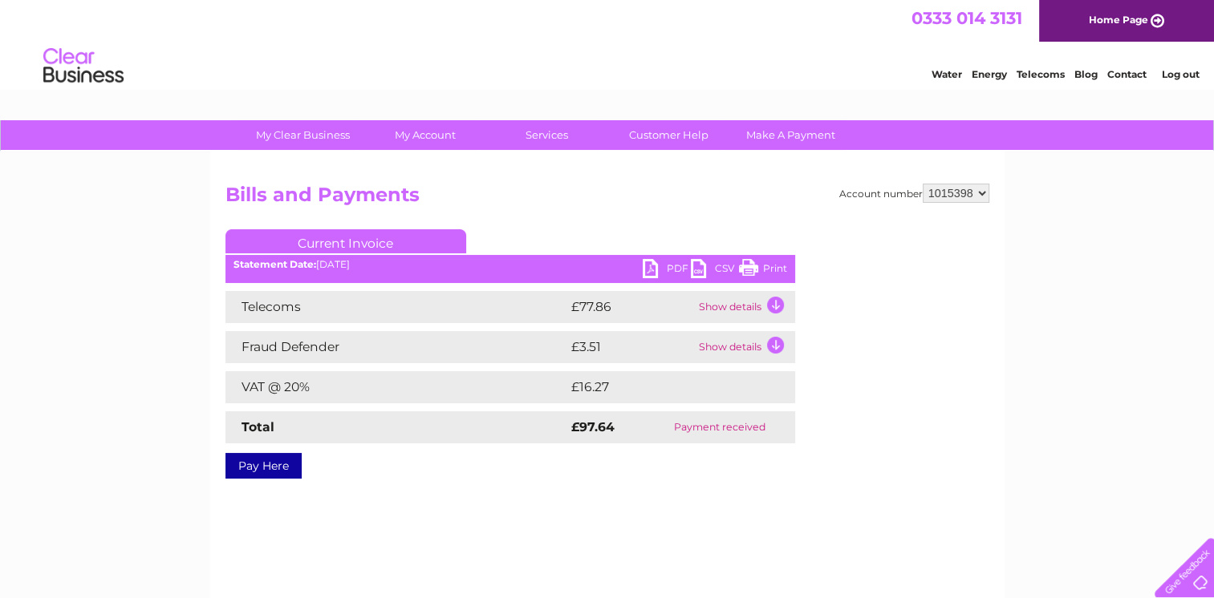
click at [772, 264] on link "Print" at bounding box center [763, 270] width 48 height 23
